Goal: Entertainment & Leisure: Consume media (video, audio)

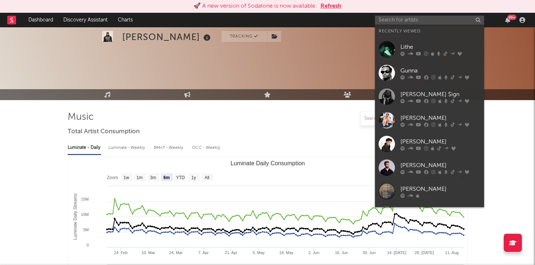
select select "6m"
click at [387, 18] on input "text" at bounding box center [429, 20] width 109 height 9
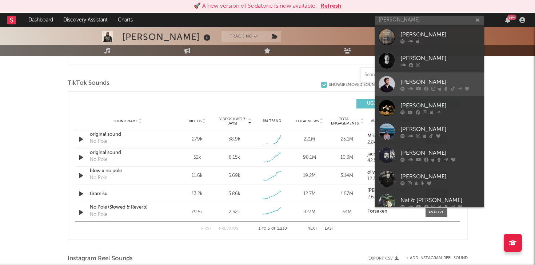
type input "[PERSON_NAME]"
click at [405, 78] on div "[PERSON_NAME]" at bounding box center [441, 81] width 80 height 9
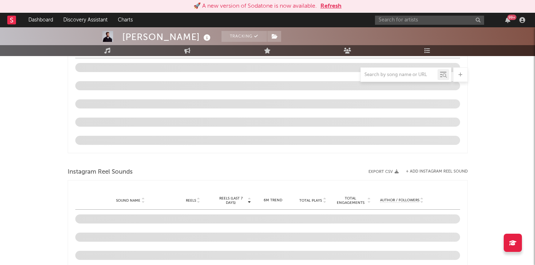
scroll to position [122, 0]
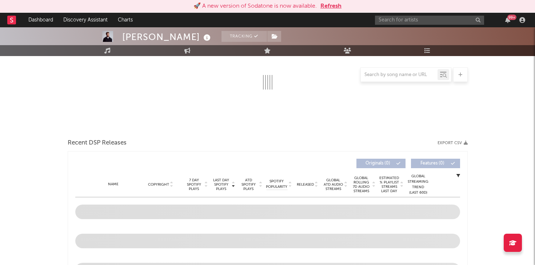
select select "6m"
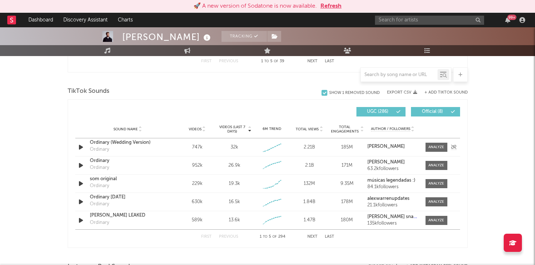
scroll to position [484, 0]
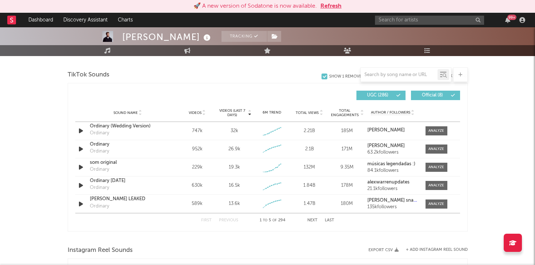
click at [311, 220] on button "Next" at bounding box center [312, 220] width 10 height 4
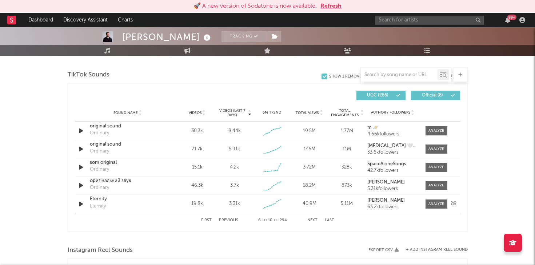
click at [81, 200] on icon "button" at bounding box center [81, 203] width 8 height 9
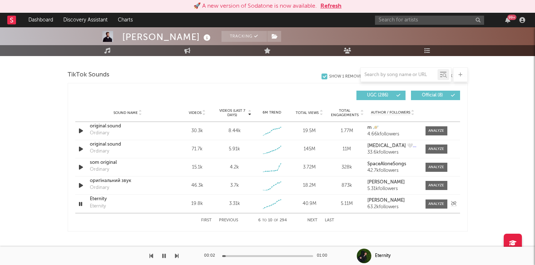
click at [80, 202] on icon "button" at bounding box center [80, 203] width 7 height 9
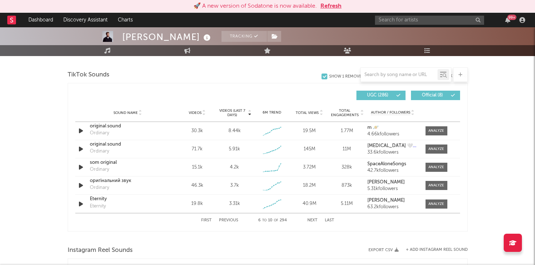
click at [315, 220] on button "Next" at bounding box center [312, 220] width 10 height 4
click at [225, 221] on button "Previous" at bounding box center [228, 220] width 19 height 4
click at [312, 220] on button "Next" at bounding box center [312, 220] width 10 height 4
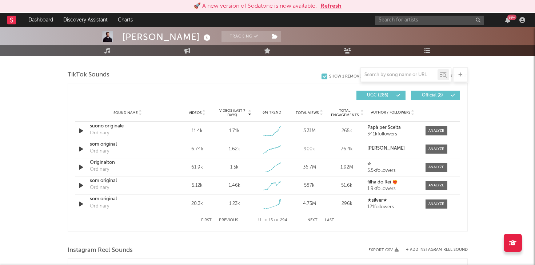
click at [312, 220] on button "Next" at bounding box center [312, 220] width 10 height 4
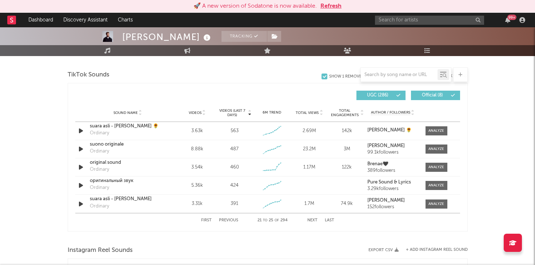
click at [312, 220] on button "Next" at bounding box center [312, 220] width 10 height 4
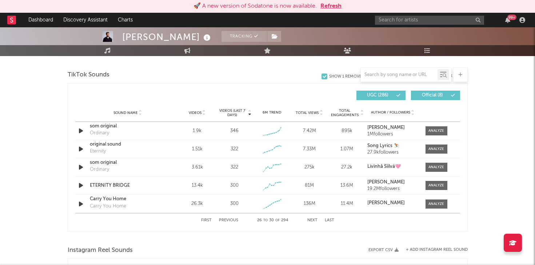
click at [312, 220] on button "Next" at bounding box center [312, 220] width 10 height 4
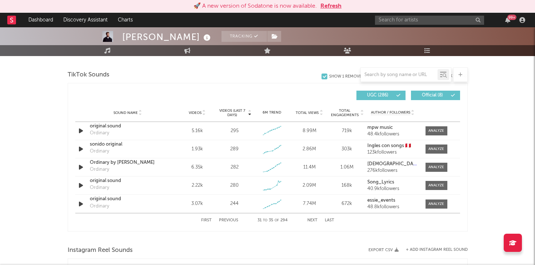
click at [311, 220] on button "Next" at bounding box center [312, 220] width 10 height 4
click at [399, 72] on input "text" at bounding box center [399, 75] width 77 height 6
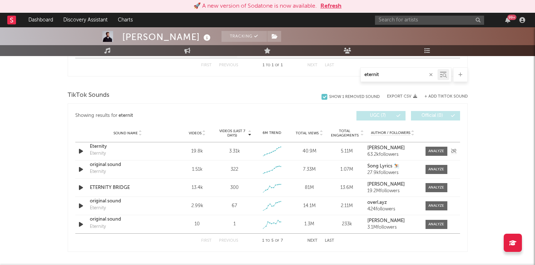
scroll to position [353, 0]
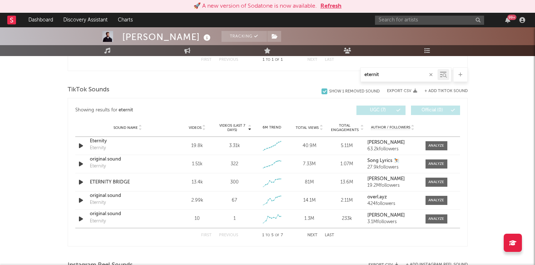
click at [311, 234] on button "Next" at bounding box center [312, 235] width 10 height 4
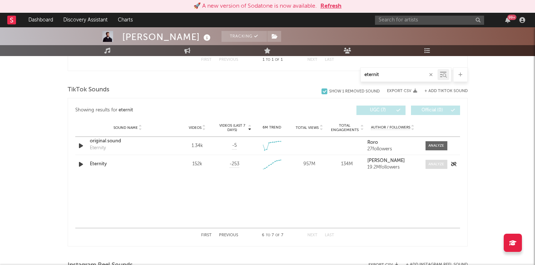
type input "eternit"
click at [431, 163] on div at bounding box center [437, 164] width 16 height 5
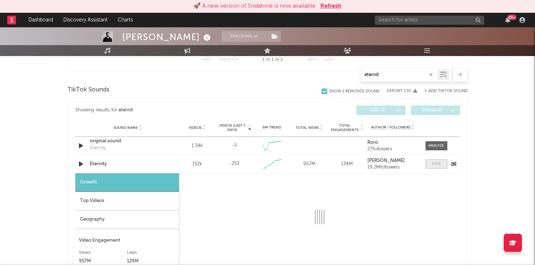
select select "1w"
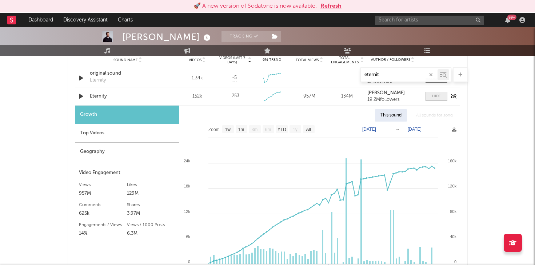
scroll to position [421, 0]
